Goal: Task Accomplishment & Management: Complete application form

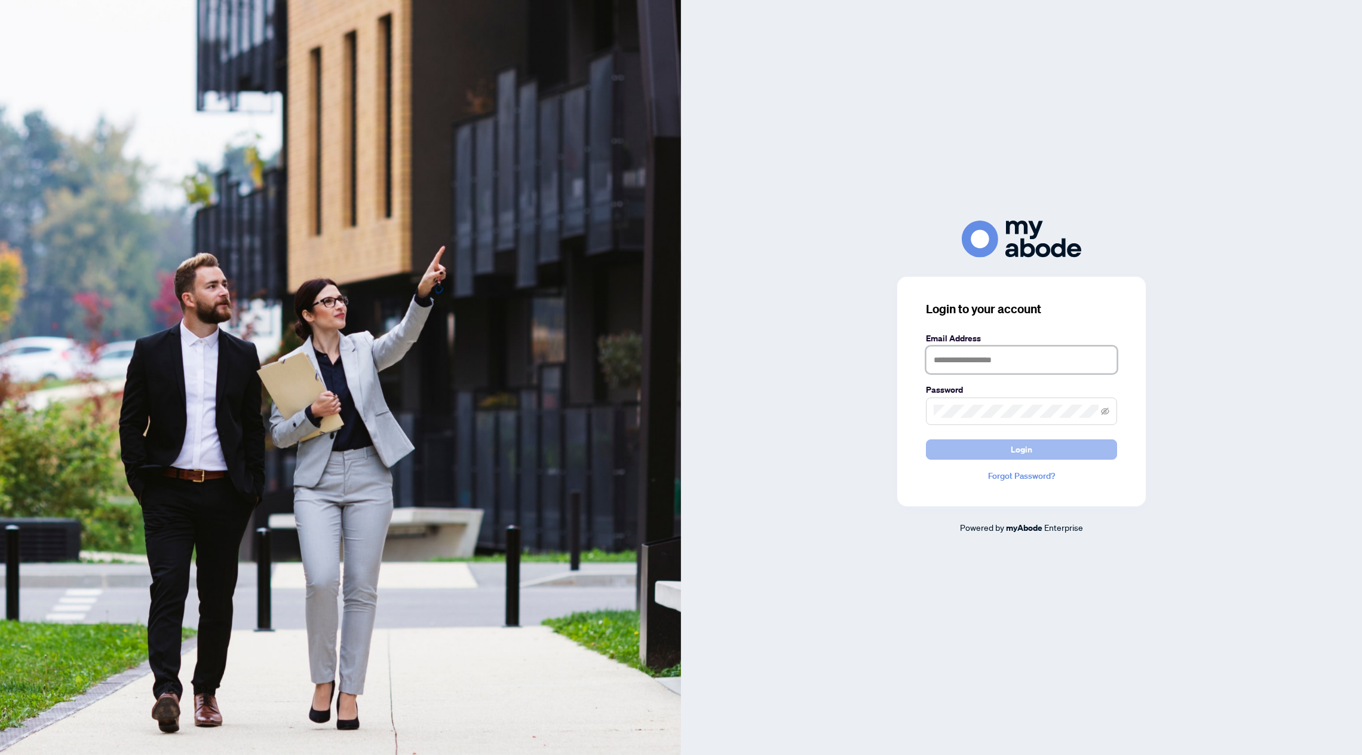
type input "**********"
click at [1042, 451] on button "Login" at bounding box center [1021, 449] width 191 height 20
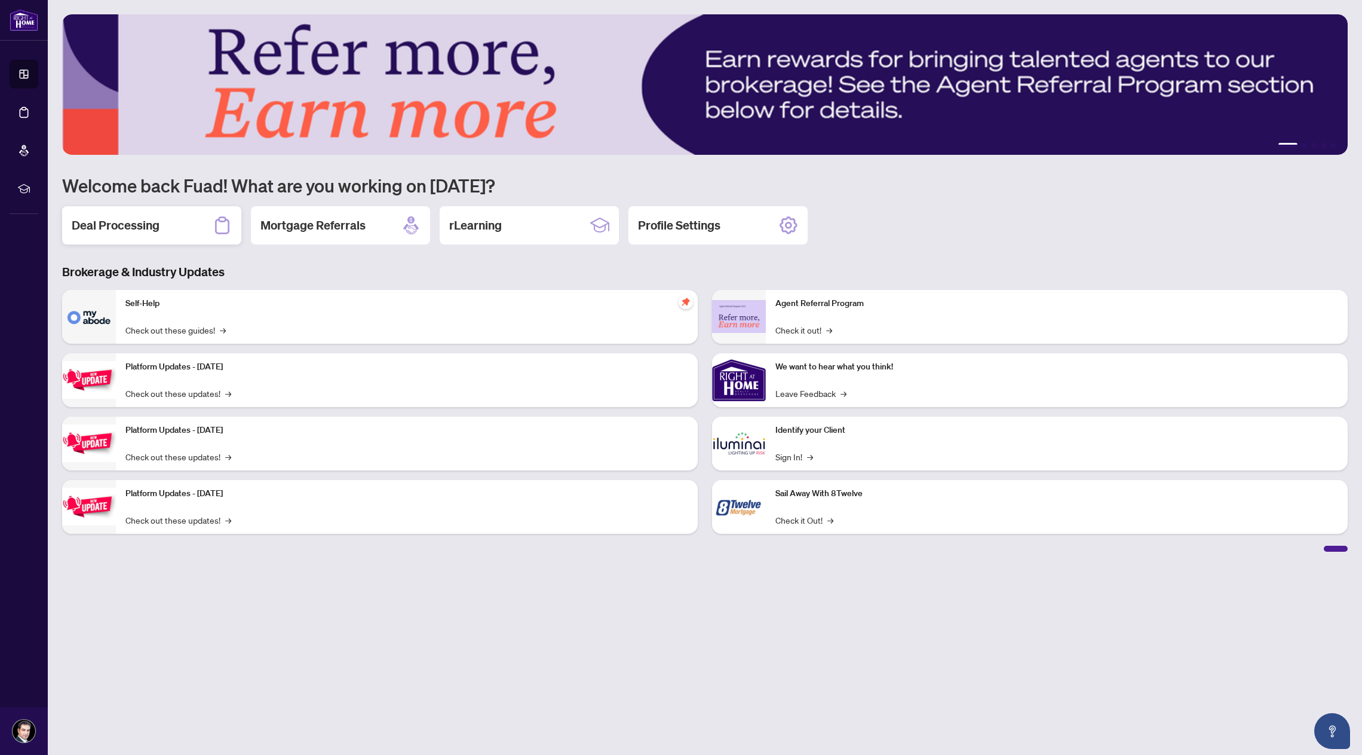
click at [171, 230] on div "Deal Processing" at bounding box center [151, 225] width 179 height 38
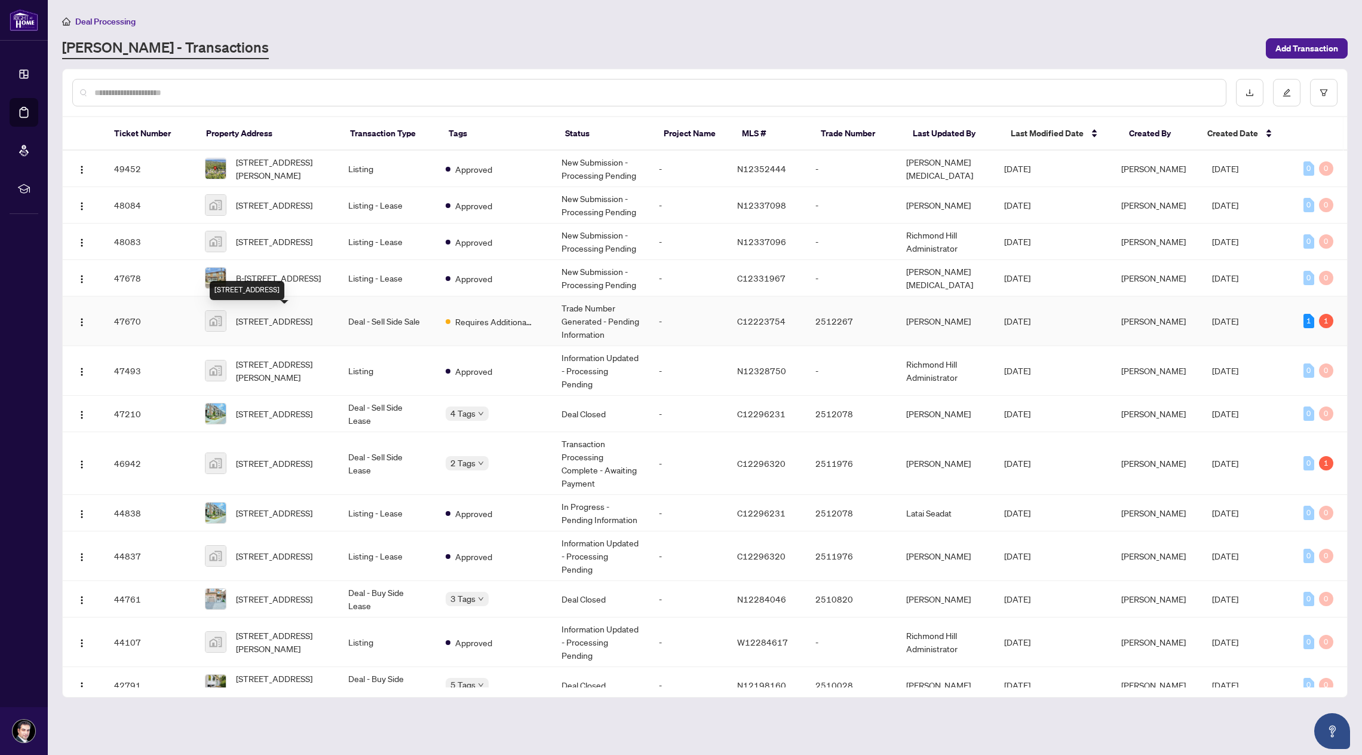
click at [266, 318] on span "[STREET_ADDRESS]" at bounding box center [274, 320] width 76 height 13
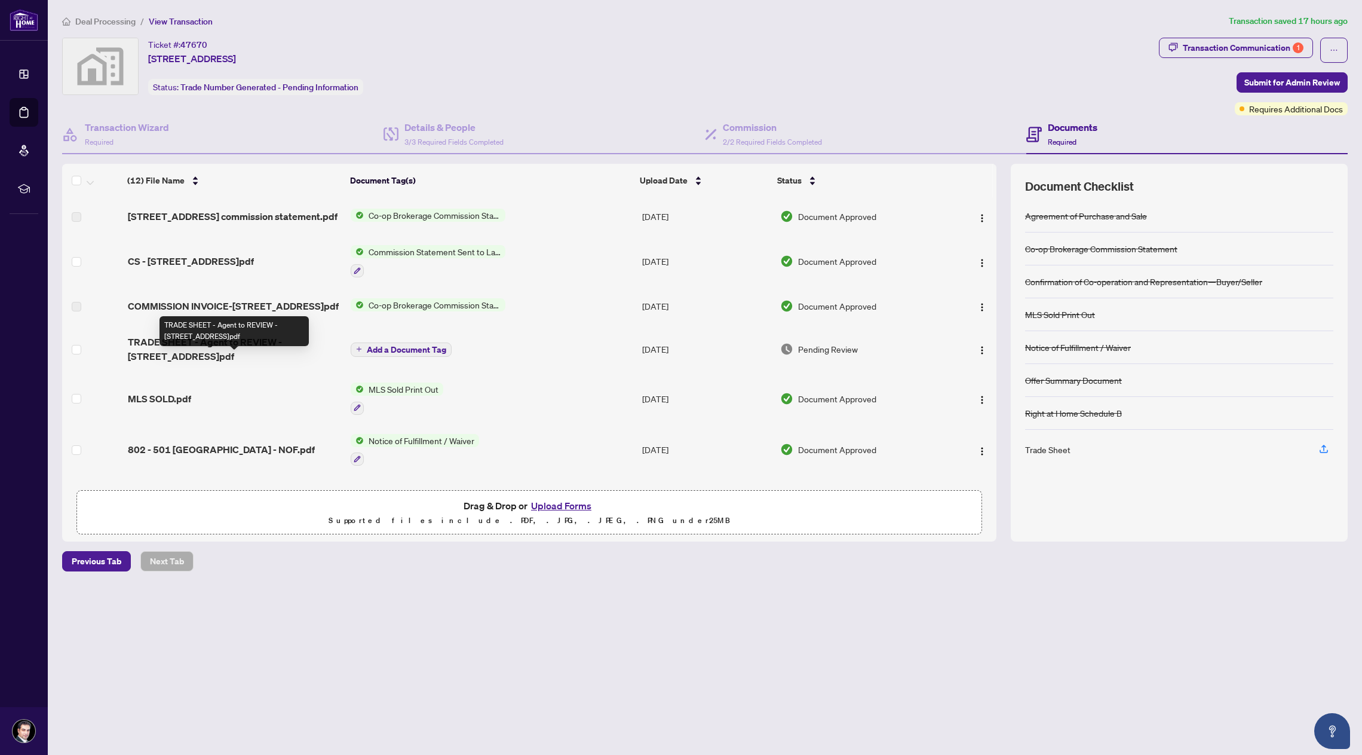
click at [301, 360] on span "TRADE SHEET - Agent to REVIEW - [STREET_ADDRESS]pdf" at bounding box center [234, 349] width 213 height 29
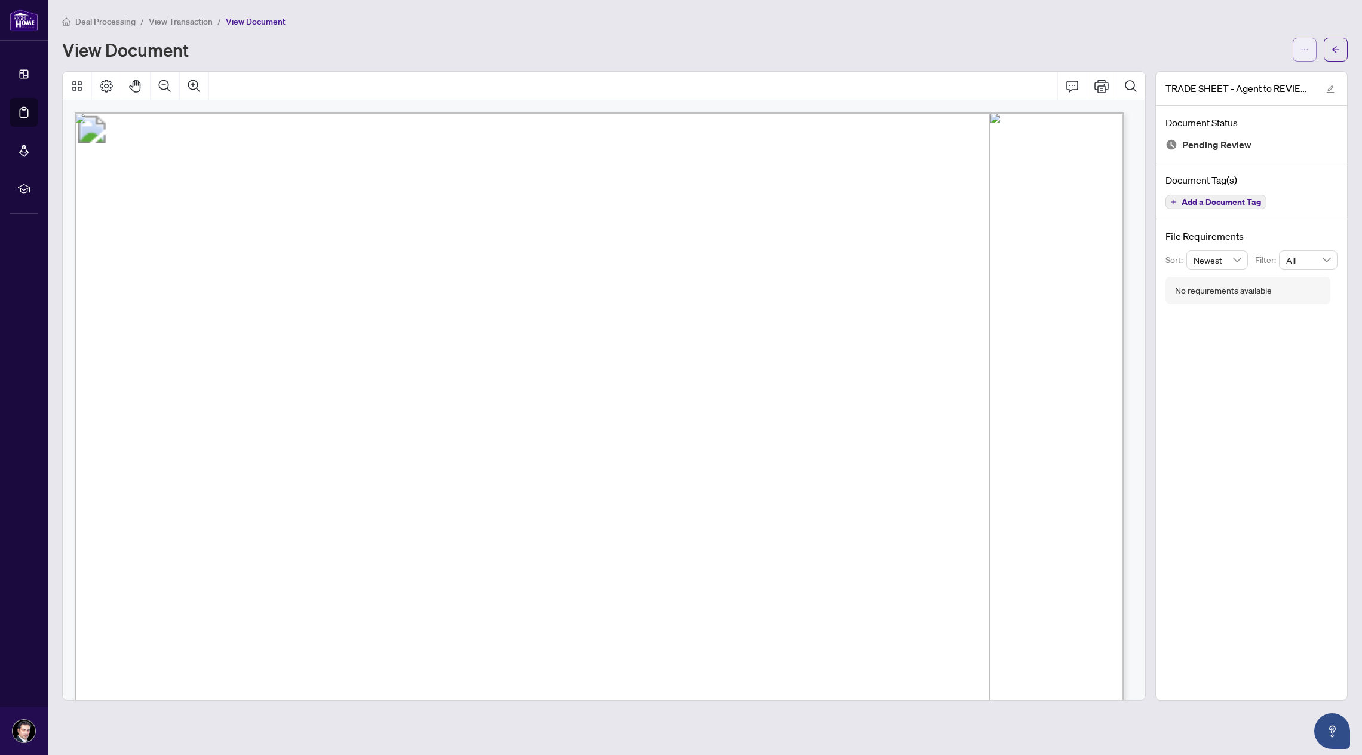
click at [1299, 53] on button "button" at bounding box center [1305, 50] width 24 height 24
click at [1237, 76] on span "Download" at bounding box center [1261, 75] width 91 height 13
click at [1304, 51] on icon "ellipsis" at bounding box center [1305, 49] width 8 height 8
click at [1252, 131] on span "Archive" at bounding box center [1261, 132] width 91 height 13
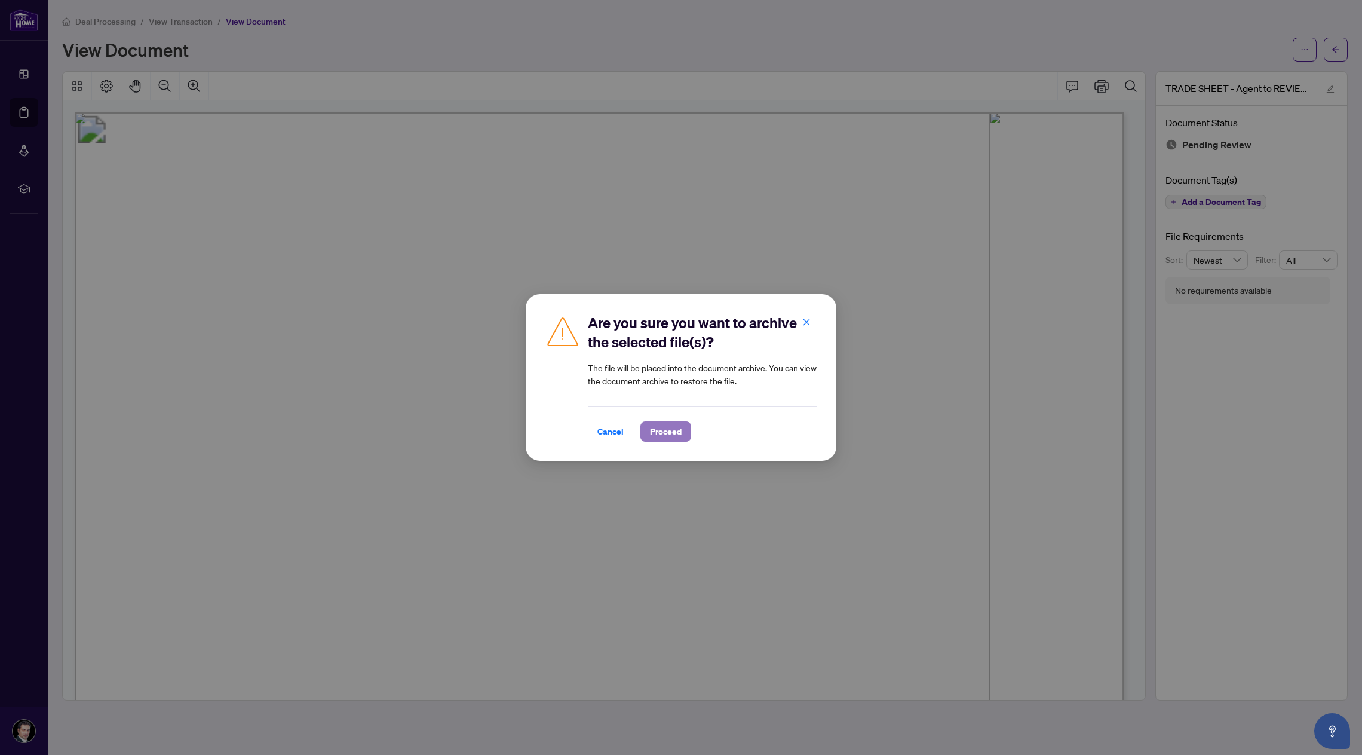
click at [665, 431] on span "Proceed" at bounding box center [666, 431] width 32 height 19
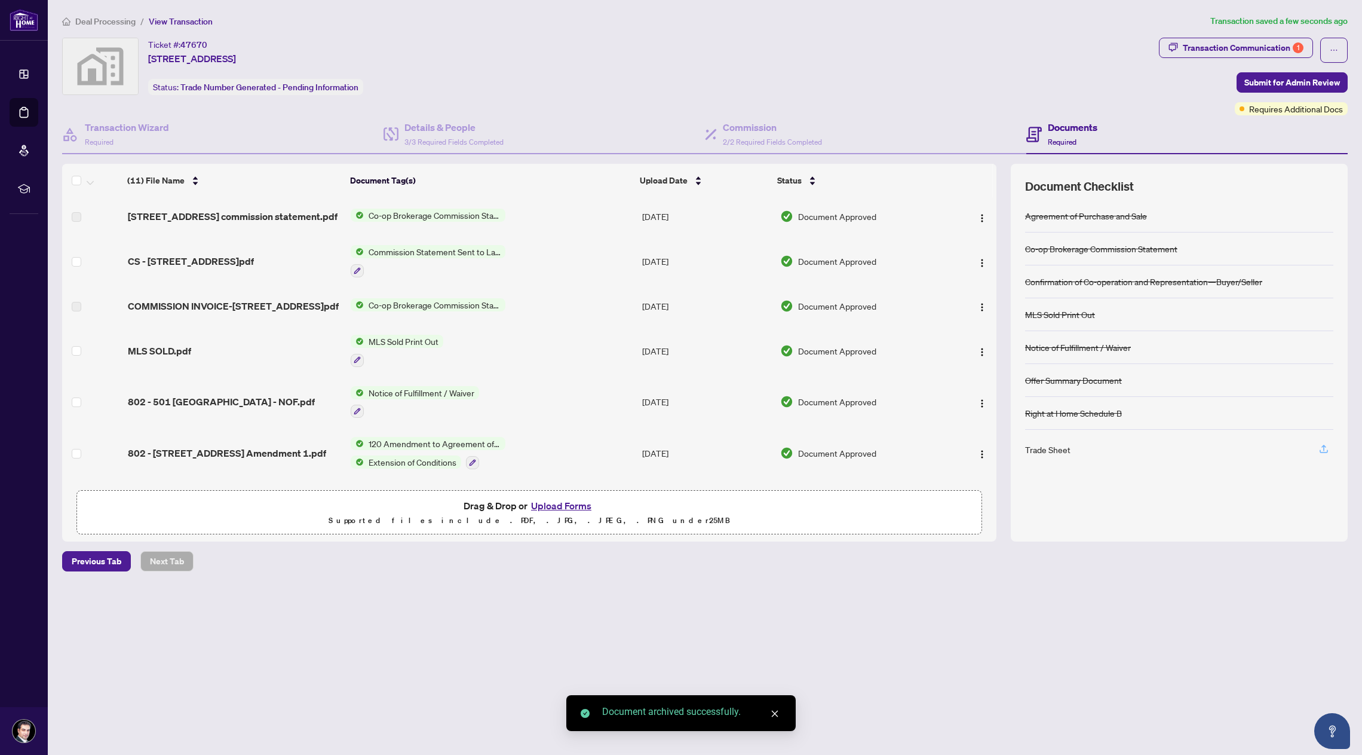
click at [1324, 456] on span "button" at bounding box center [1324, 449] width 11 height 19
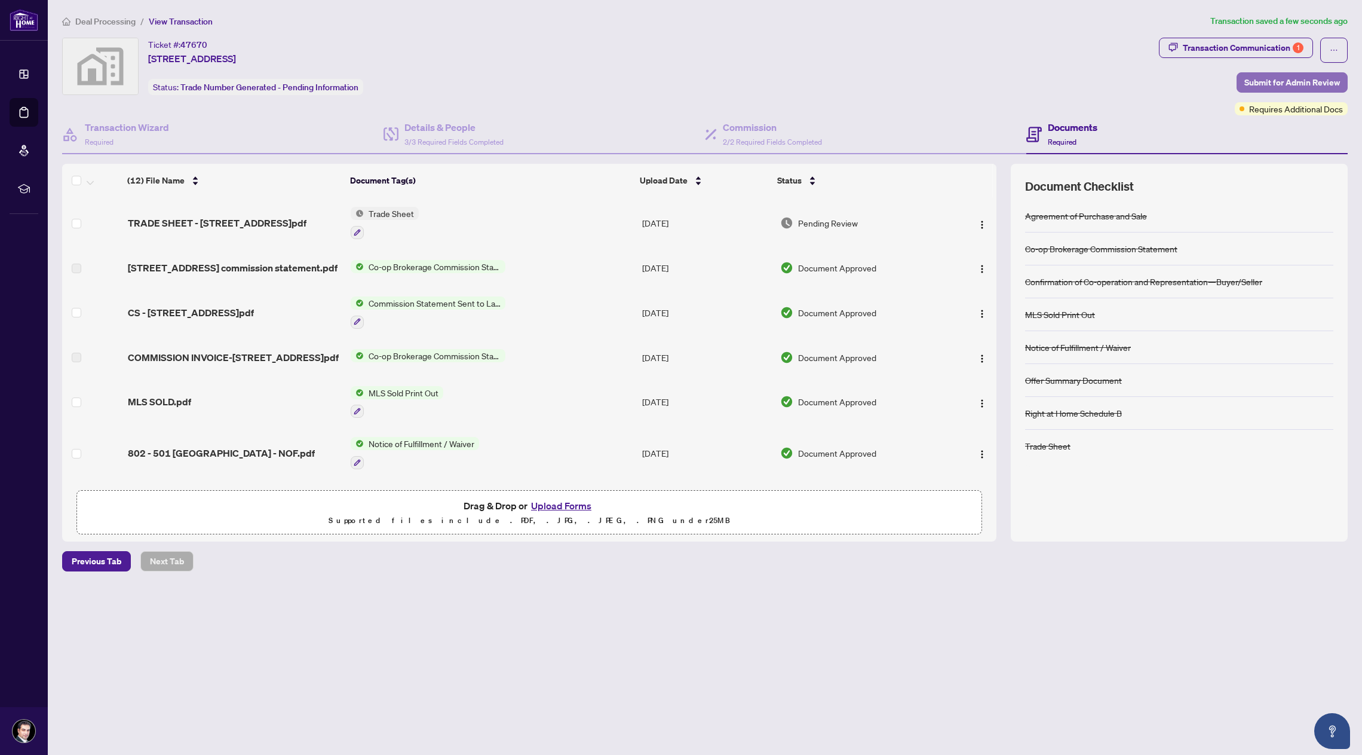
click at [1267, 81] on span "Submit for Admin Review" at bounding box center [1292, 82] width 96 height 19
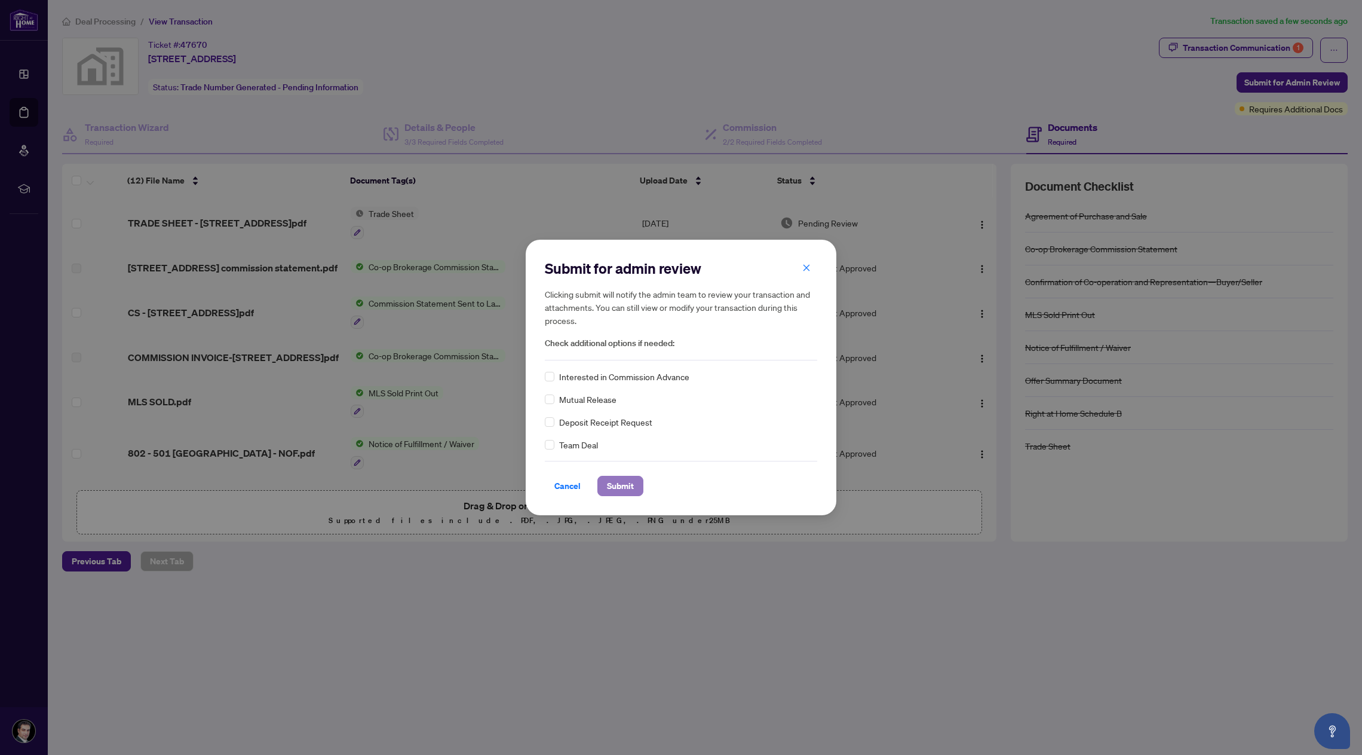
click at [625, 480] on span "Submit" at bounding box center [620, 485] width 27 height 19
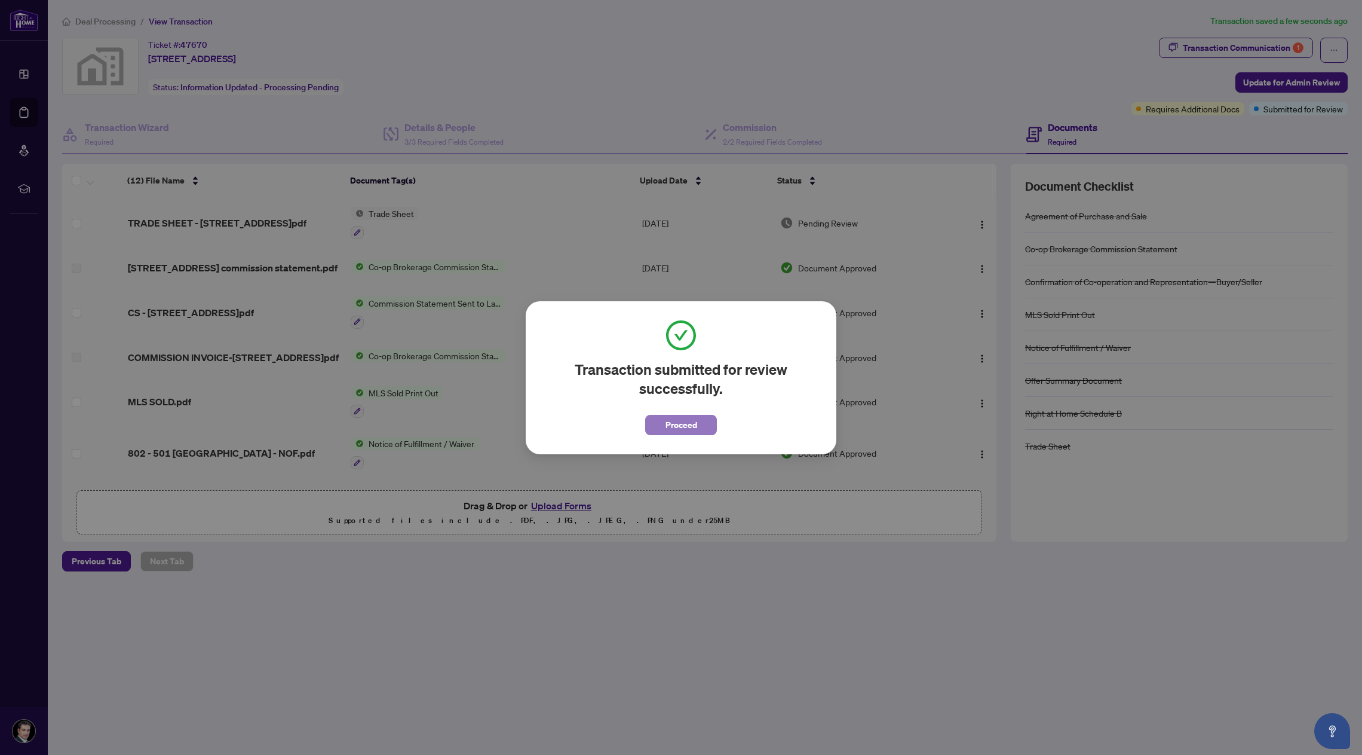
click at [685, 423] on span "Proceed" at bounding box center [682, 424] width 32 height 19
